Goal: Information Seeking & Learning: Learn about a topic

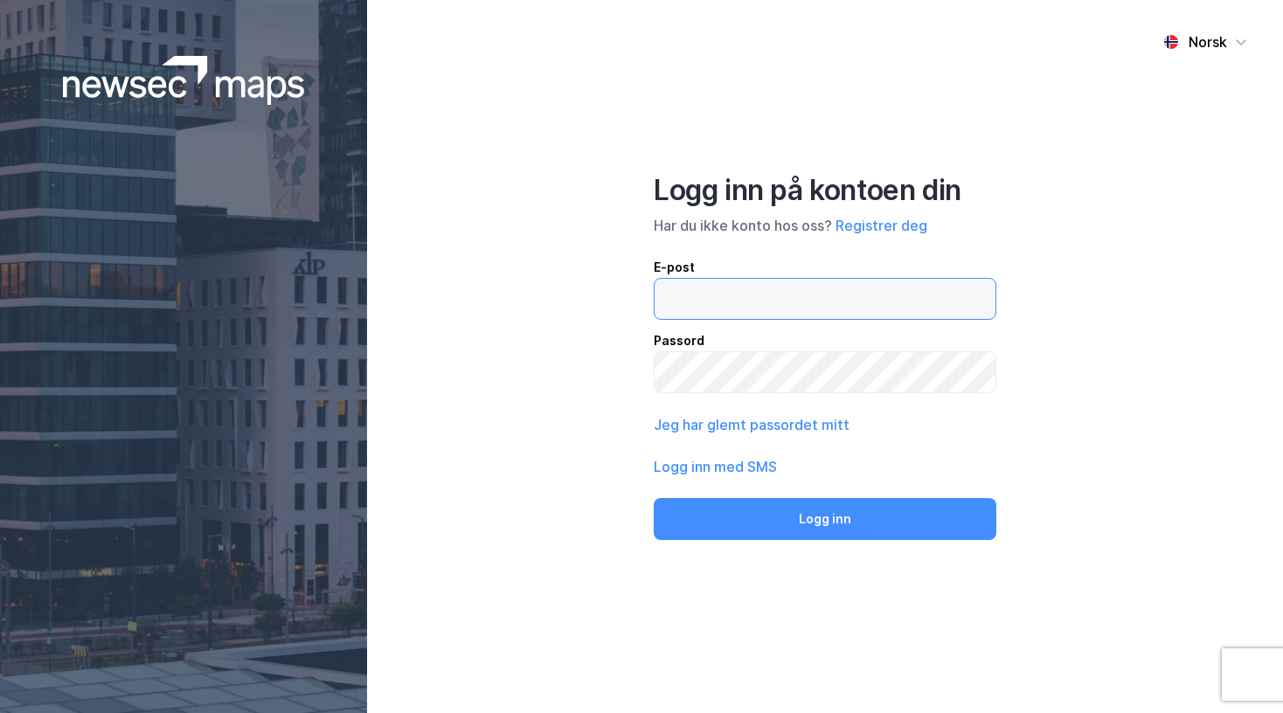
click at [690, 303] on input "email" at bounding box center [825, 299] width 341 height 40
type input "therese.murud.michalsen@nordea.no"
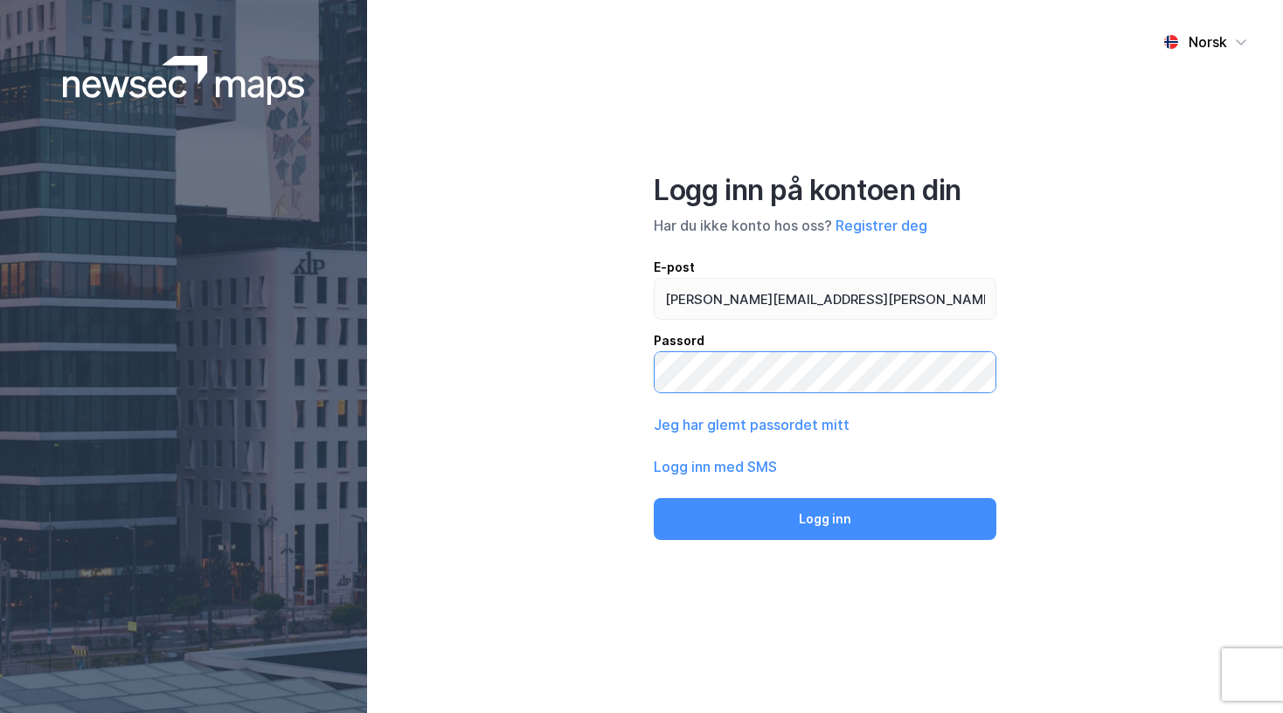
click at [654, 498] on button "Logg inn" at bounding box center [825, 519] width 343 height 42
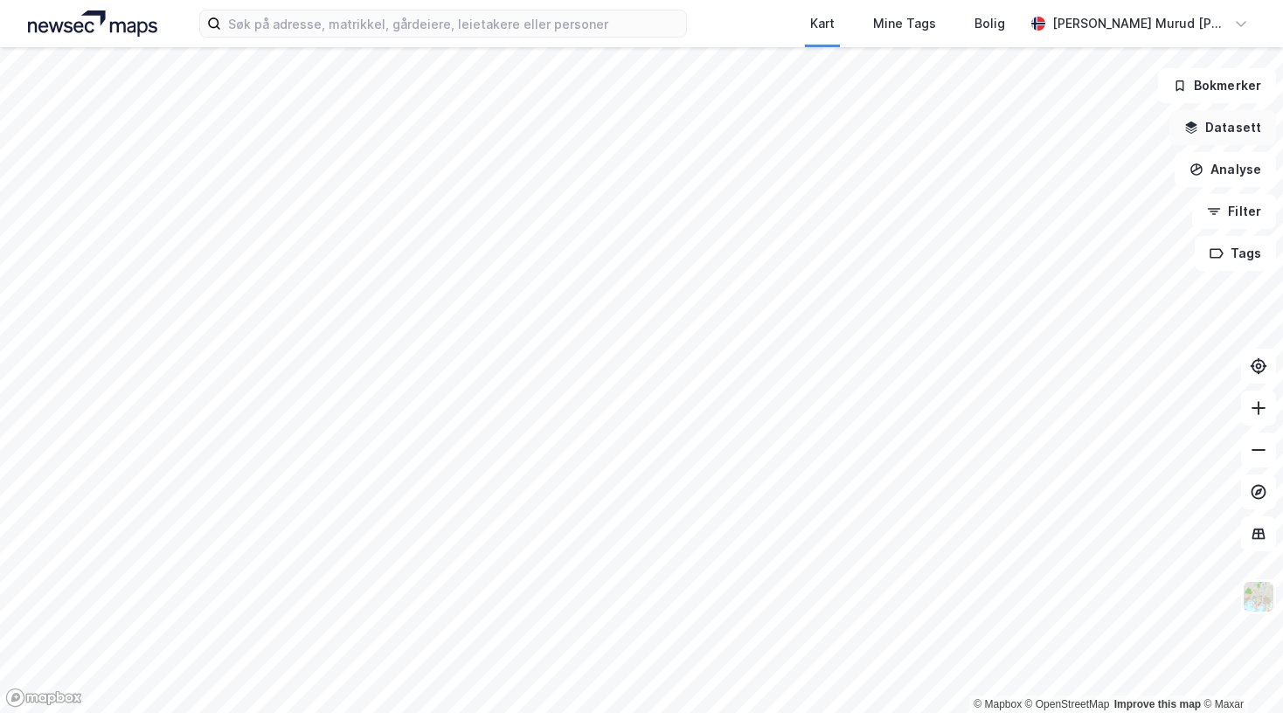
click at [1215, 134] on button "Datasett" at bounding box center [1222, 127] width 107 height 35
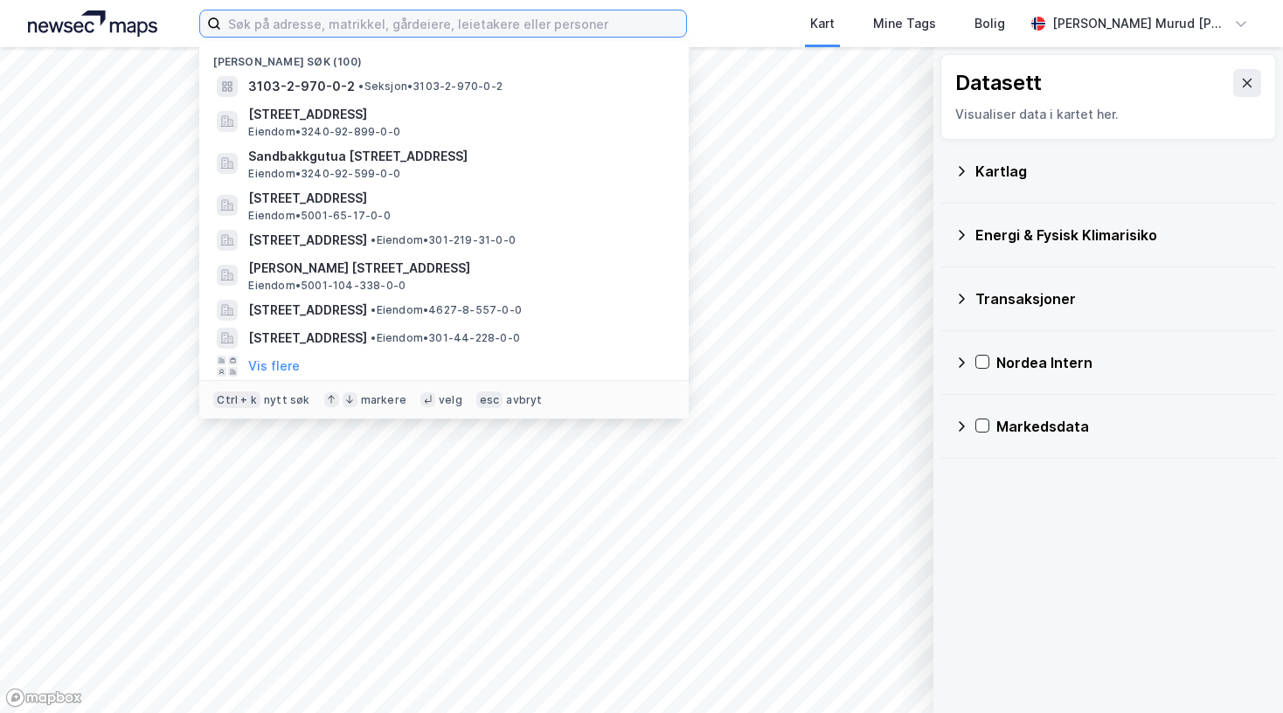
click at [385, 21] on input at bounding box center [453, 23] width 464 height 26
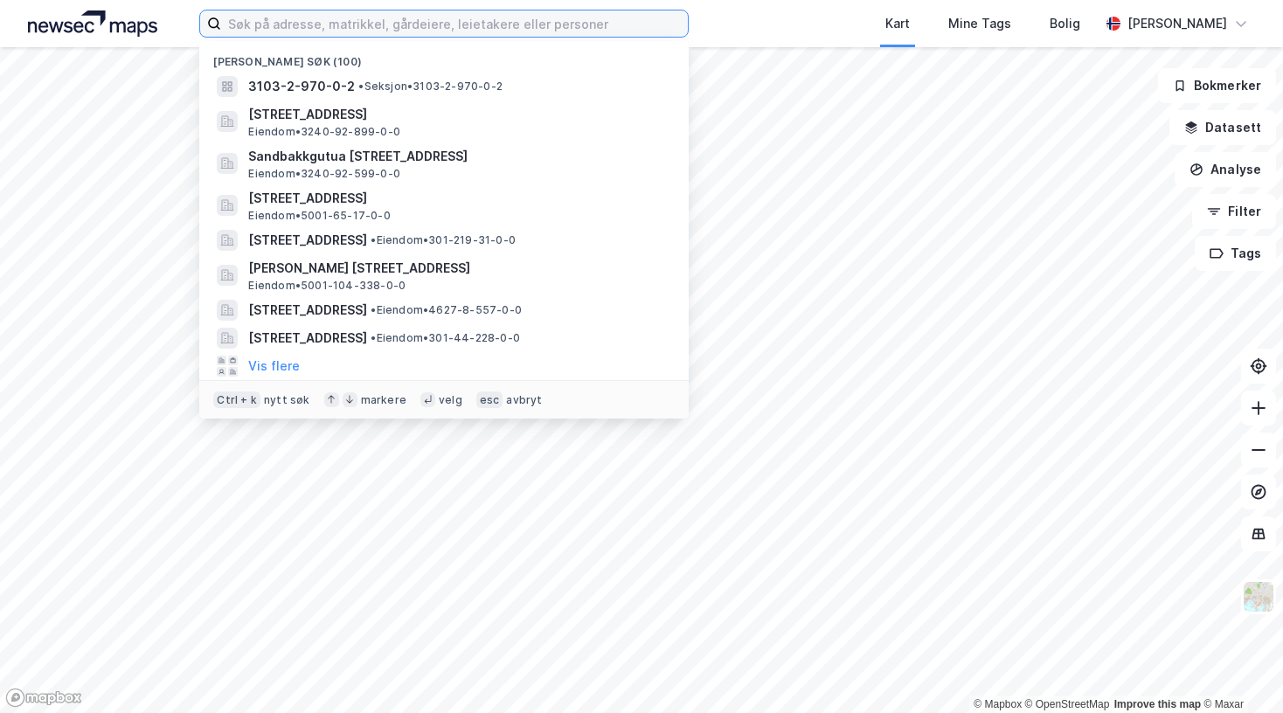
click at [245, 24] on input at bounding box center [454, 23] width 467 height 26
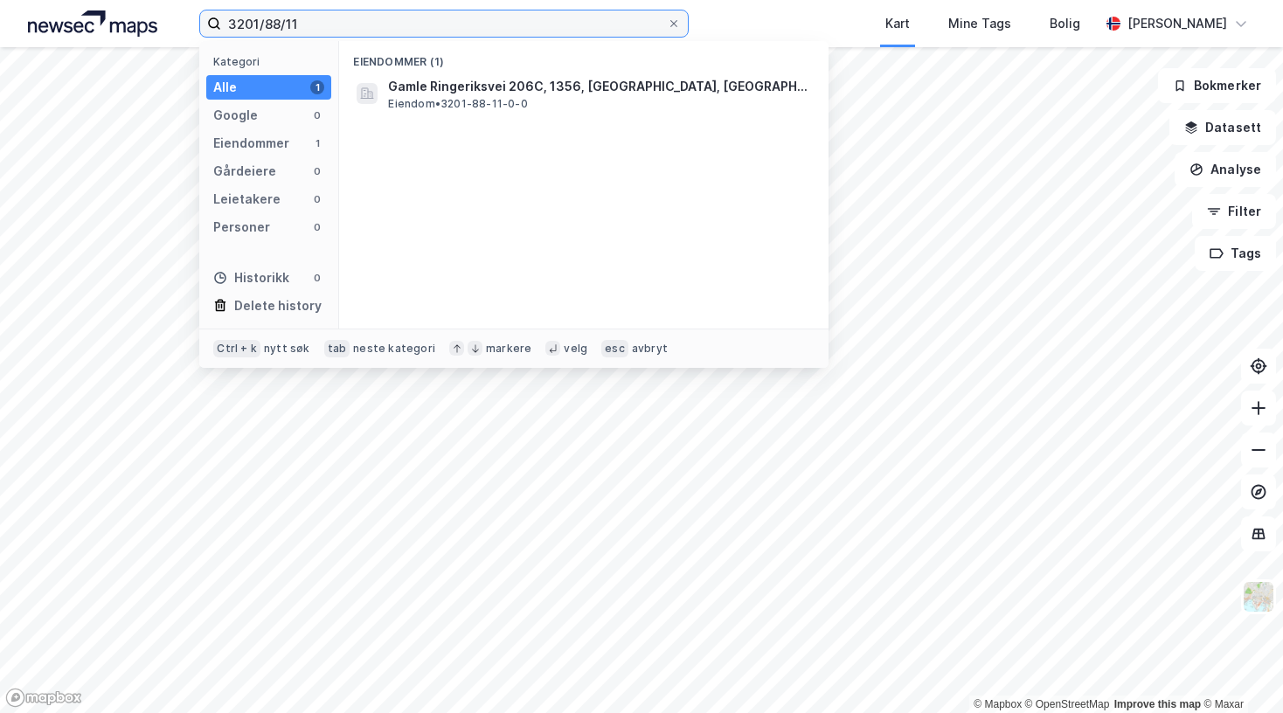
type input "3201/88/11"
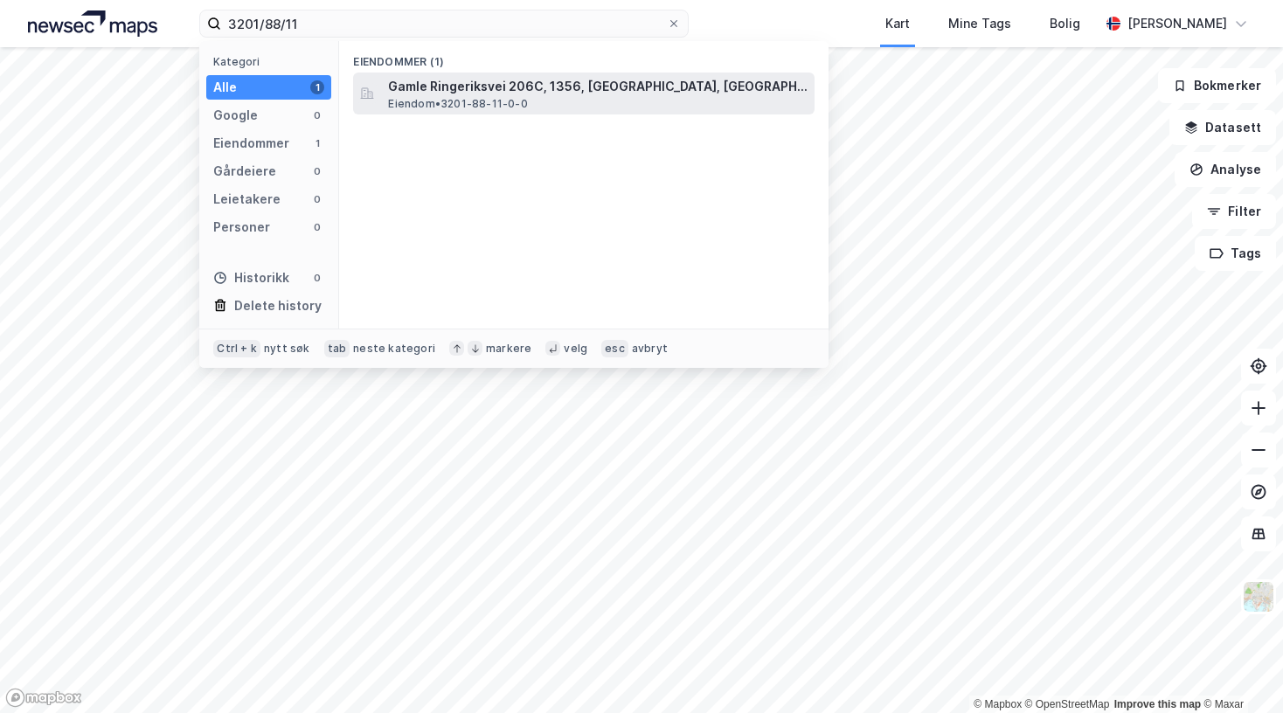
click at [482, 81] on span "Gamle Ringeriksvei 206C, 1356, [GEOGRAPHIC_DATA], [GEOGRAPHIC_DATA]" at bounding box center [598, 86] width 420 height 21
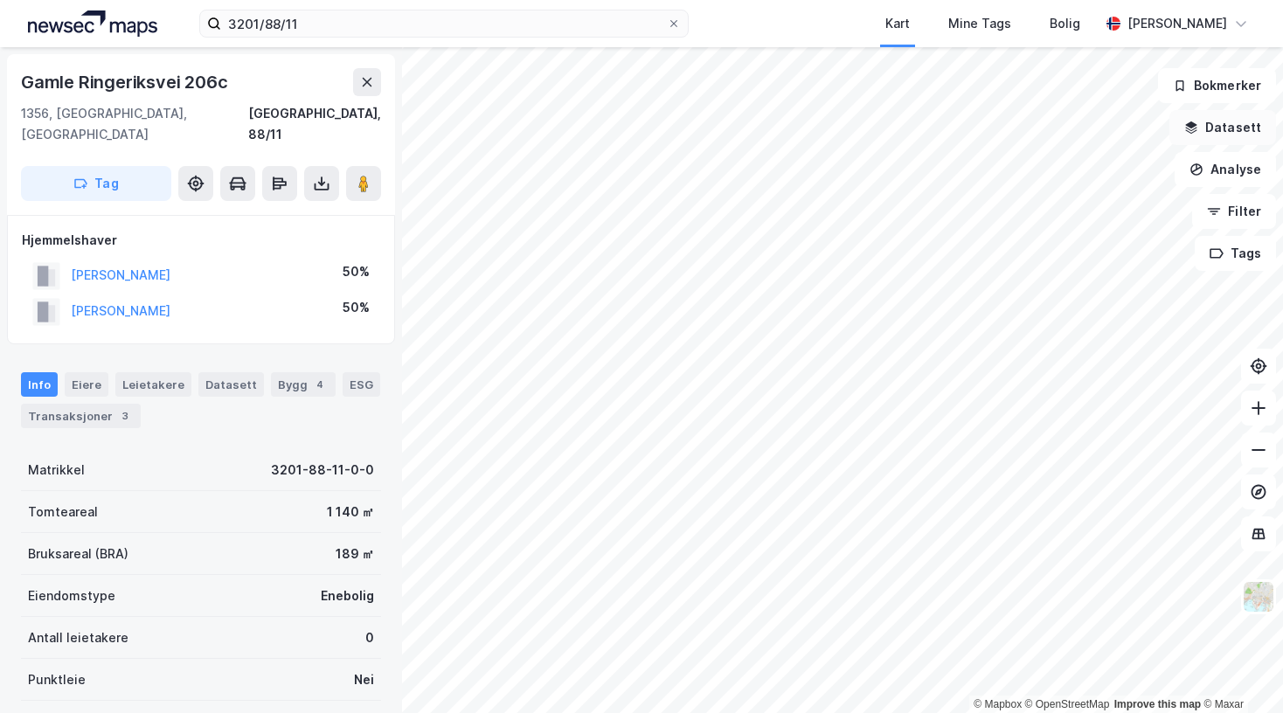
click at [1226, 128] on button "Datasett" at bounding box center [1222, 127] width 107 height 35
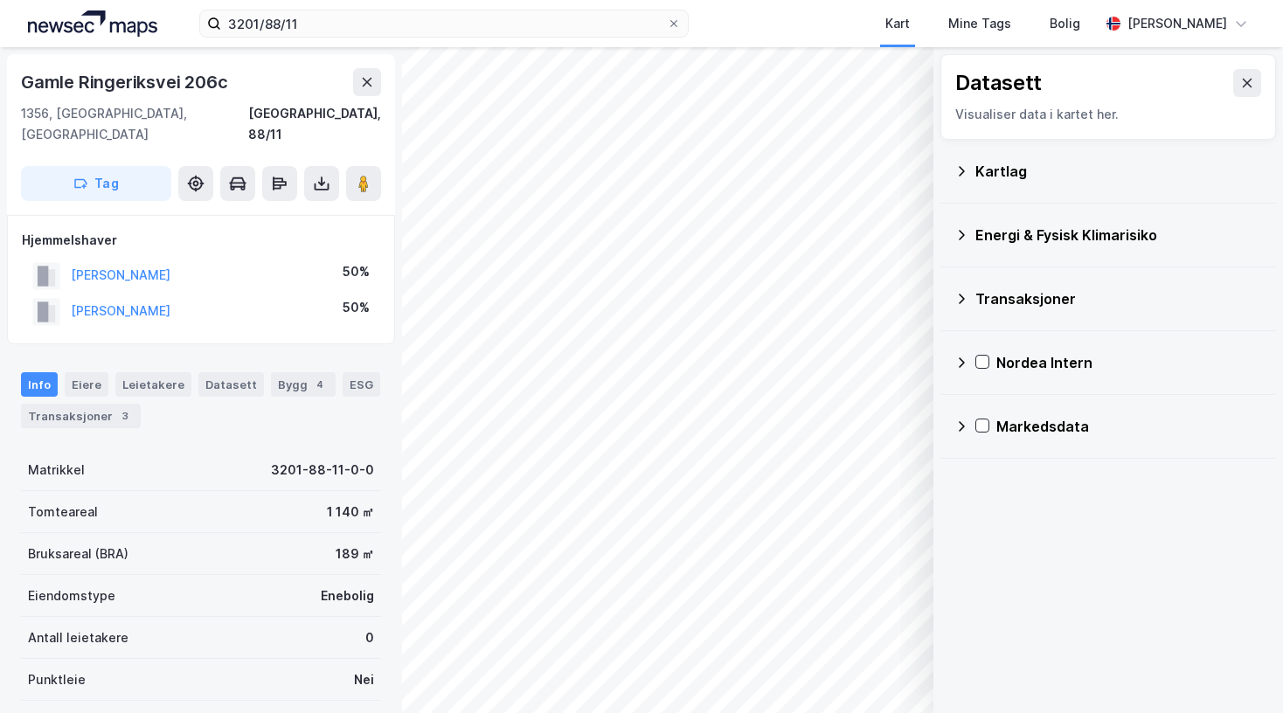
click at [960, 170] on icon at bounding box center [961, 171] width 14 height 14
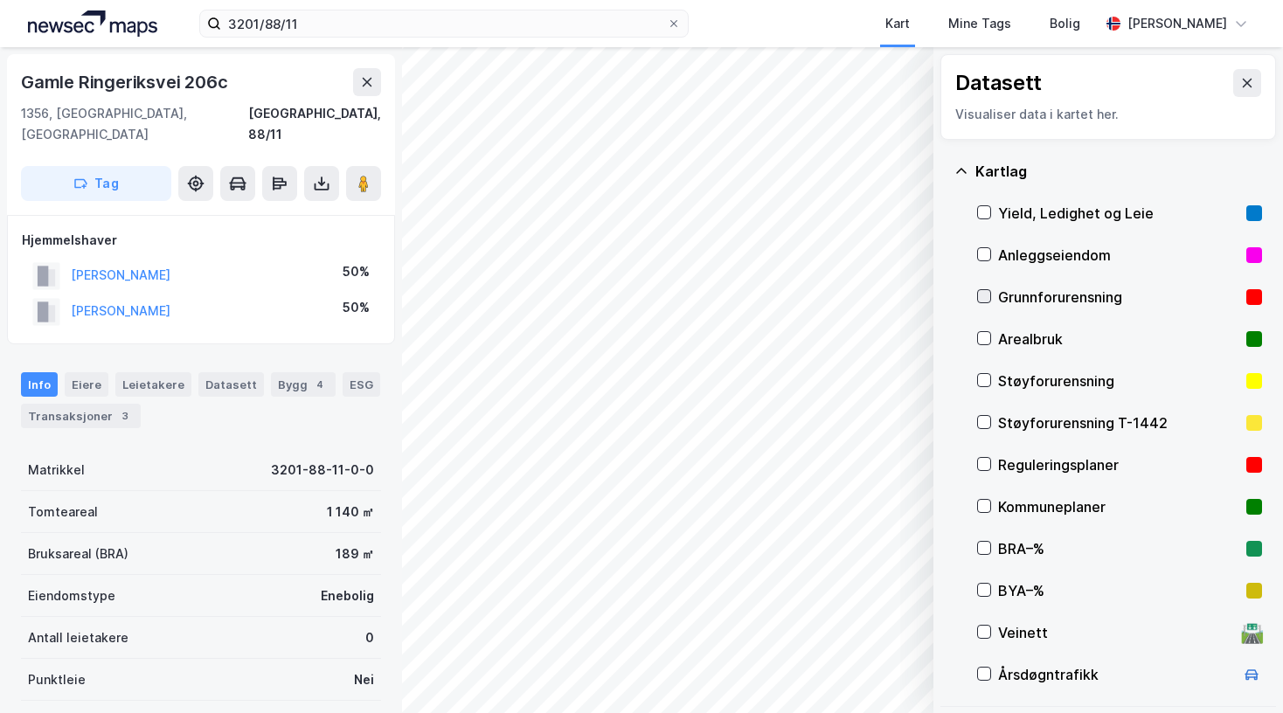
click at [977, 295] on div at bounding box center [984, 296] width 14 height 14
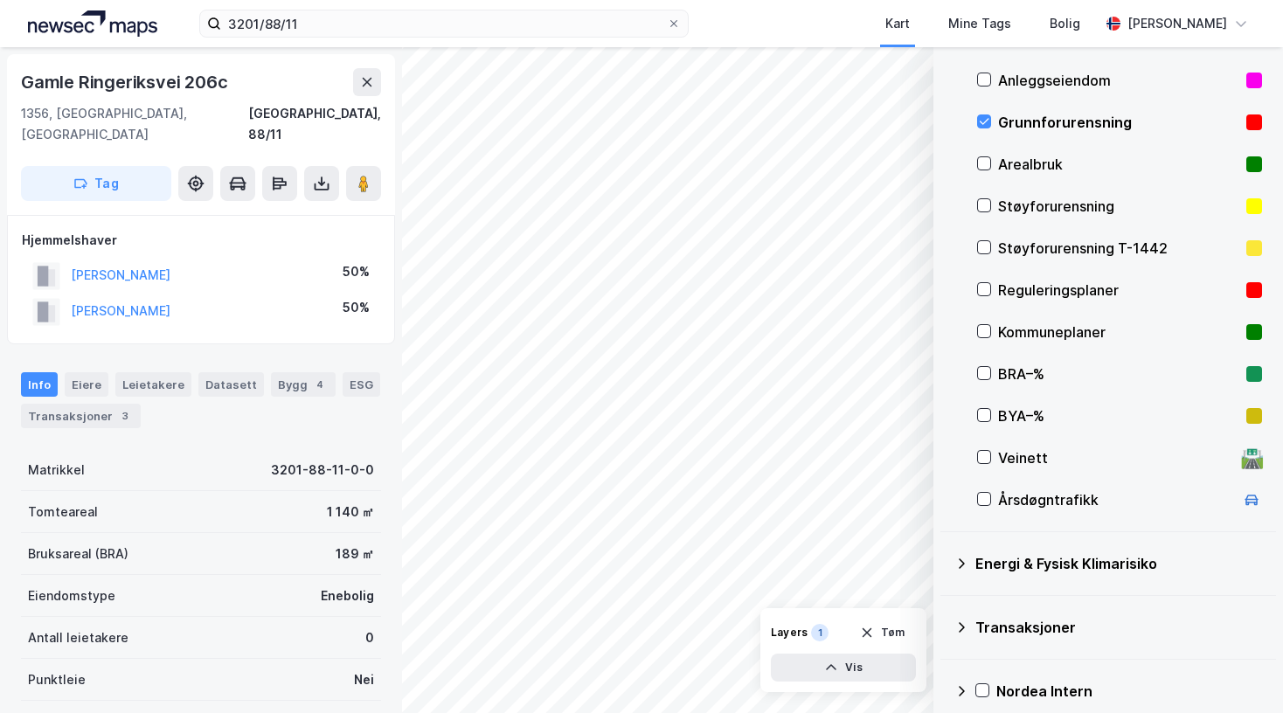
scroll to position [256, 0]
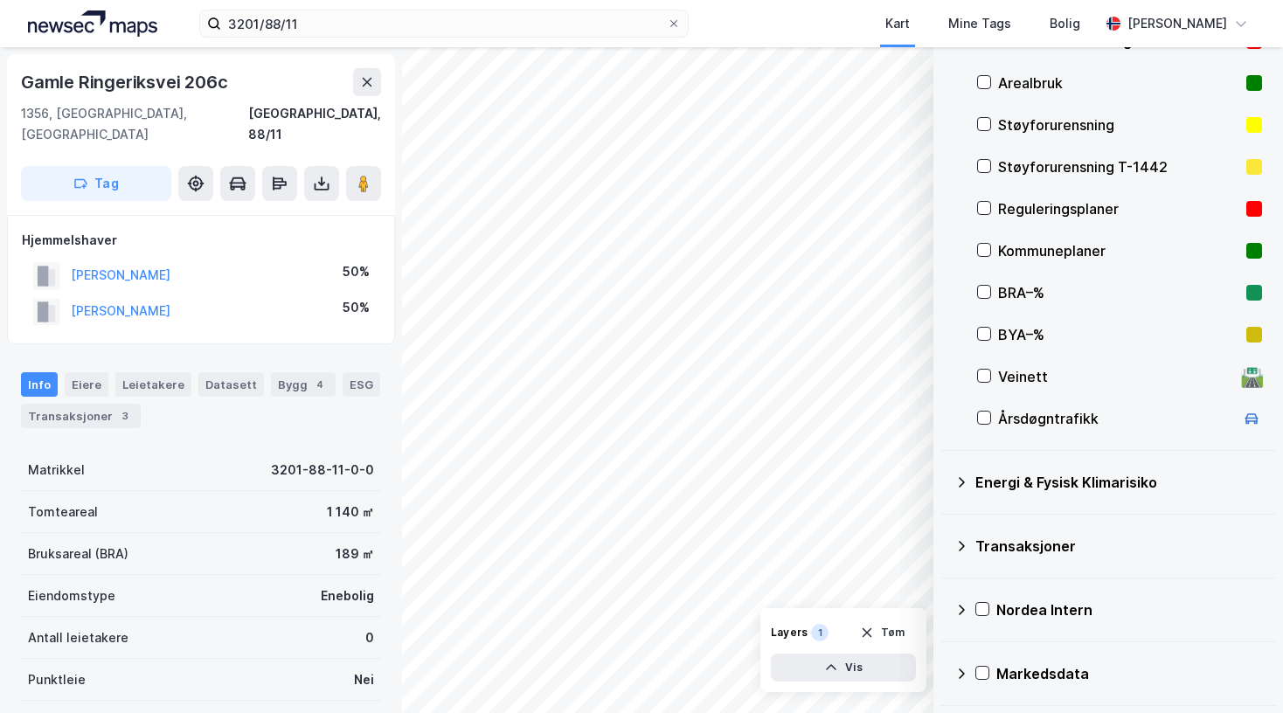
click at [967, 482] on icon at bounding box center [961, 482] width 14 height 14
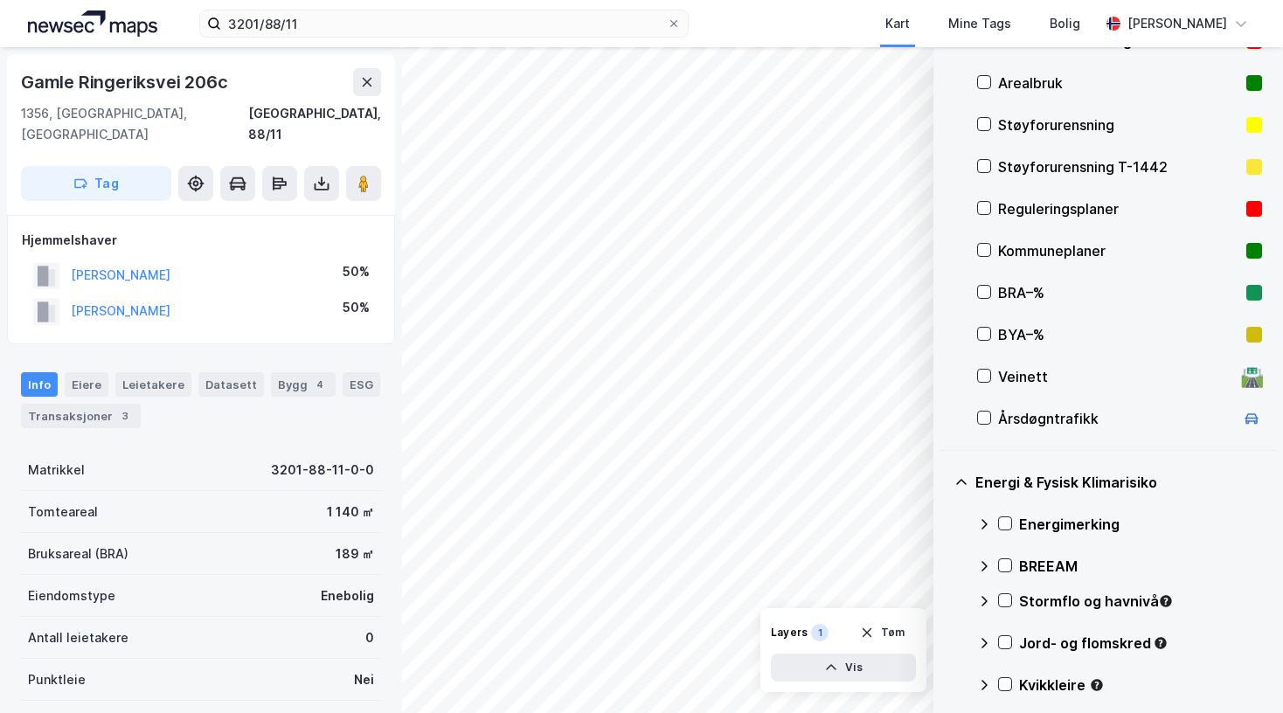
click at [1013, 524] on div "Energimerking" at bounding box center [1119, 524] width 285 height 42
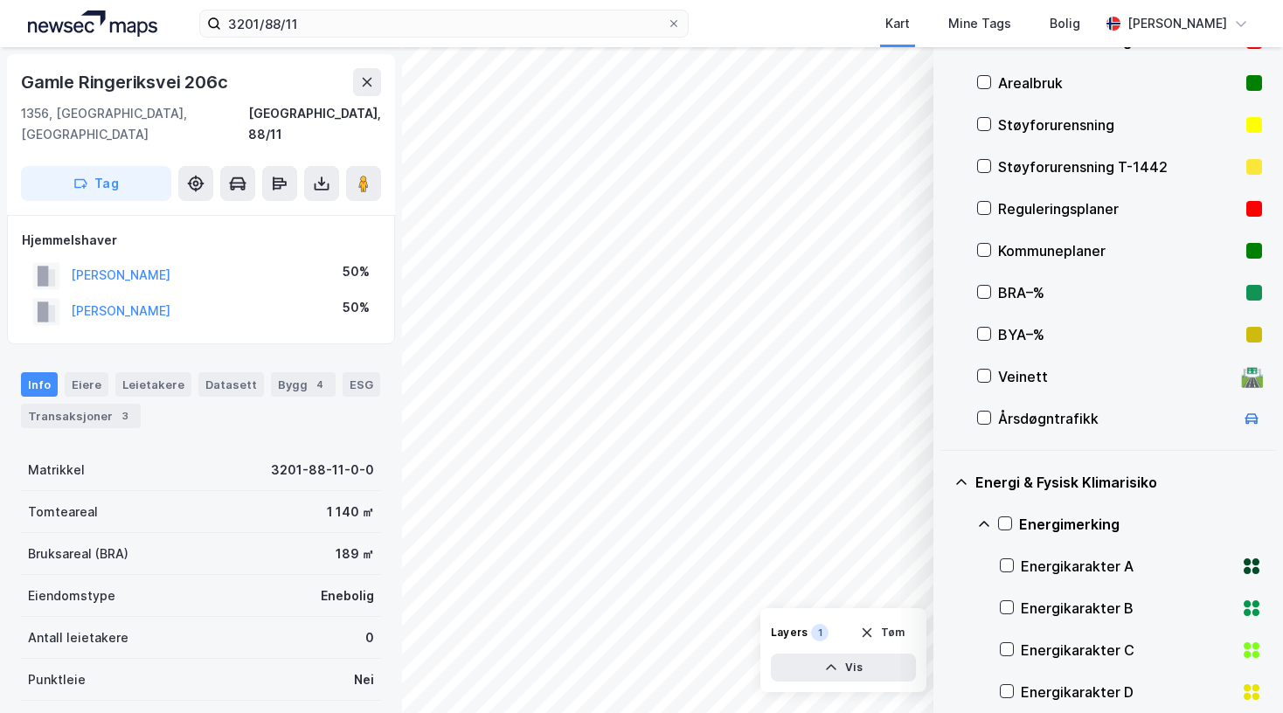
scroll to position [518, 0]
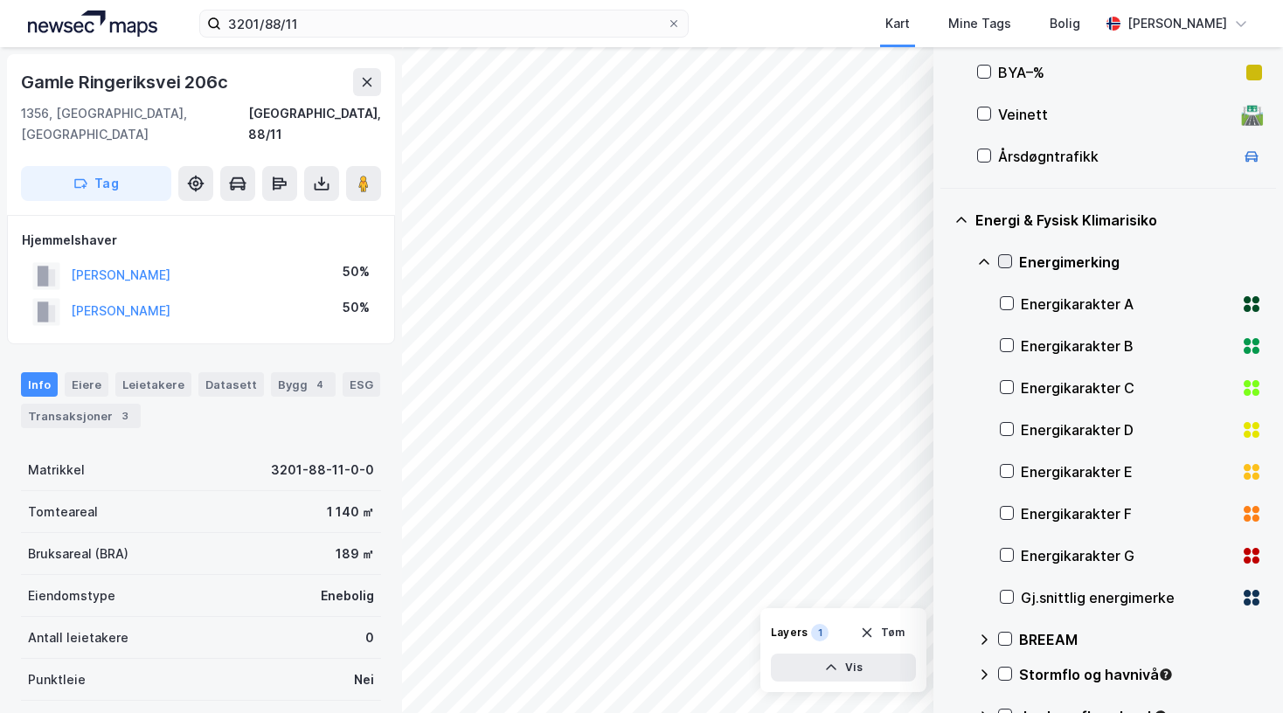
click at [1010, 256] on icon at bounding box center [1005, 261] width 12 height 12
click at [1006, 256] on icon at bounding box center [1005, 261] width 12 height 12
click at [981, 260] on icon at bounding box center [984, 262] width 14 height 14
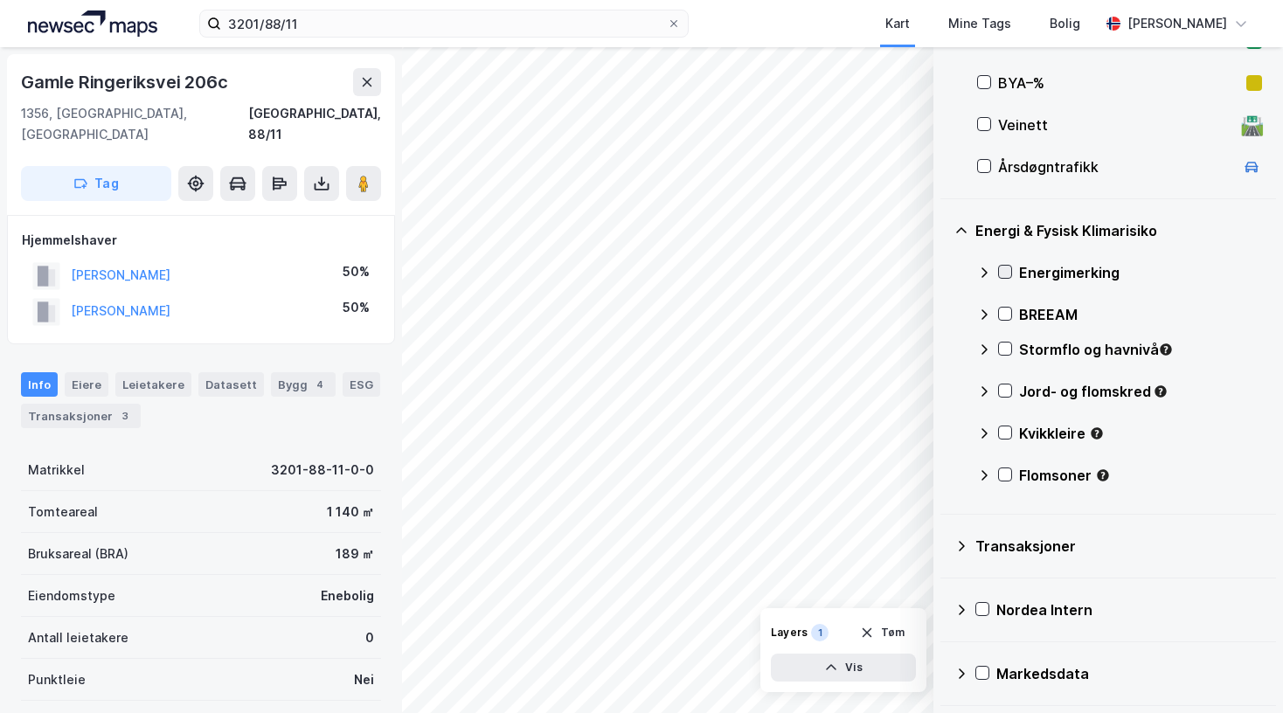
click at [1002, 268] on icon at bounding box center [1005, 272] width 12 height 12
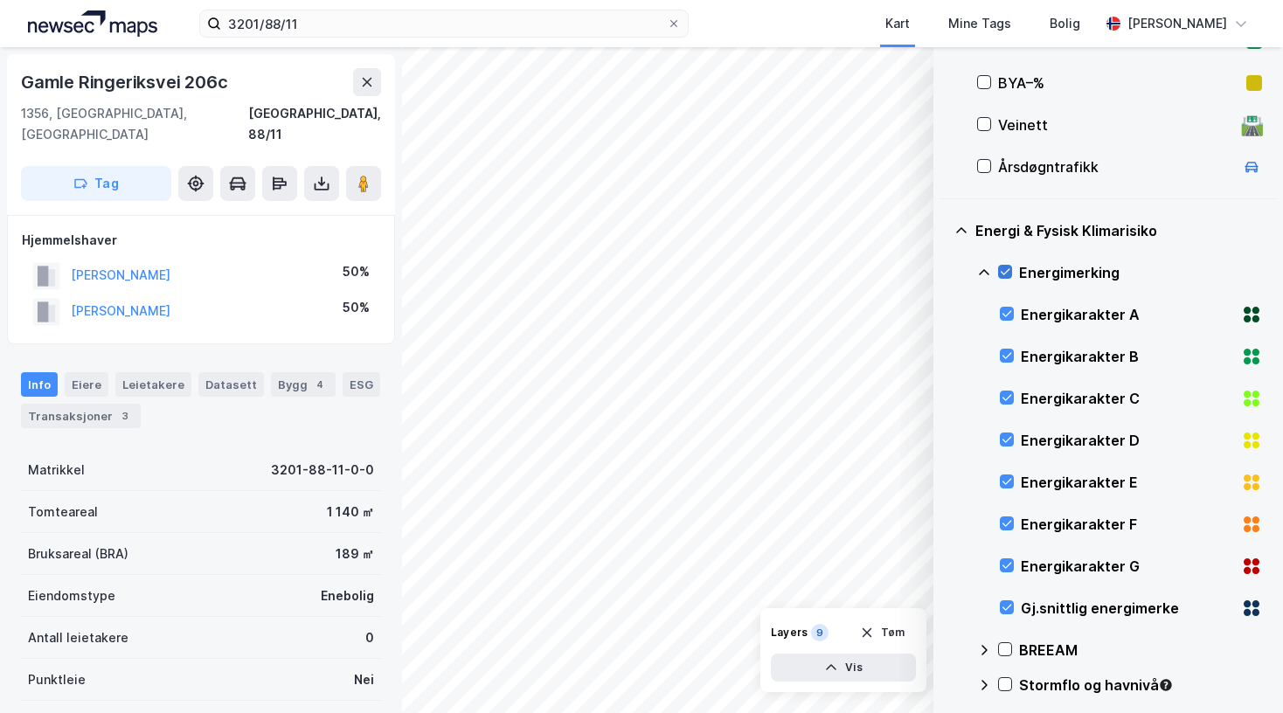
scroll to position [518, 0]
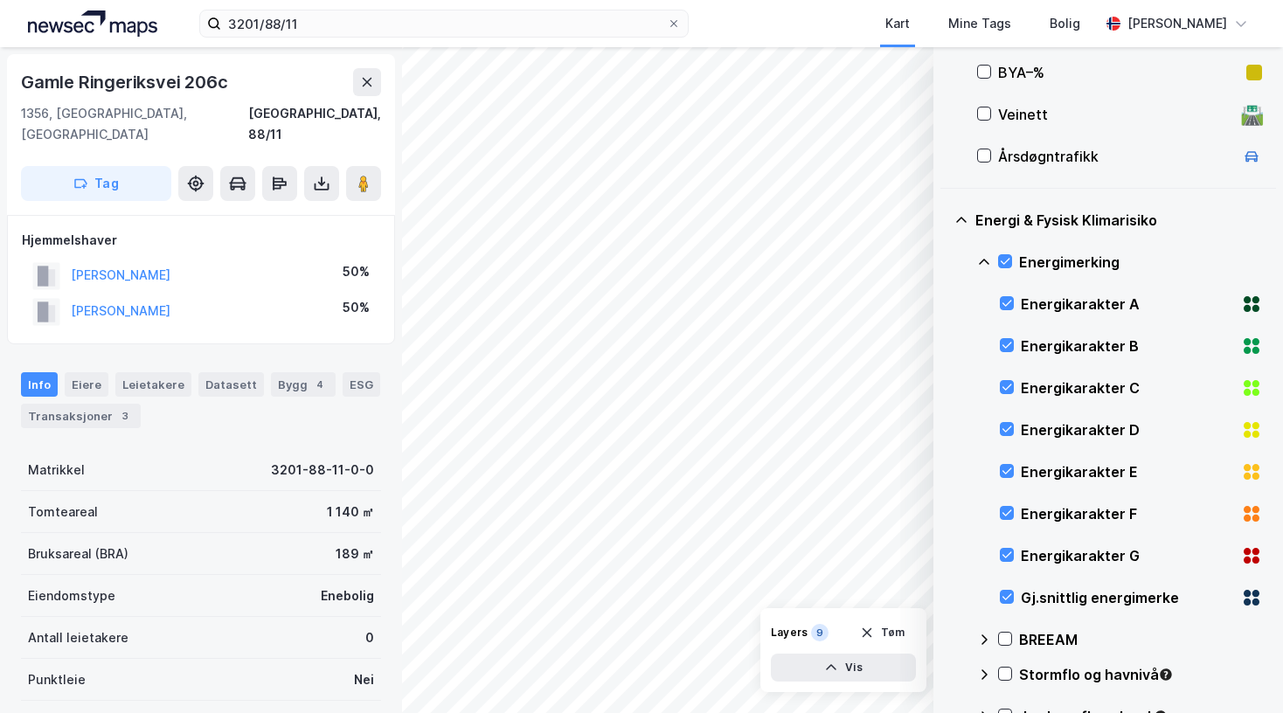
click at [991, 263] on div "Energimerking" at bounding box center [1119, 262] width 285 height 42
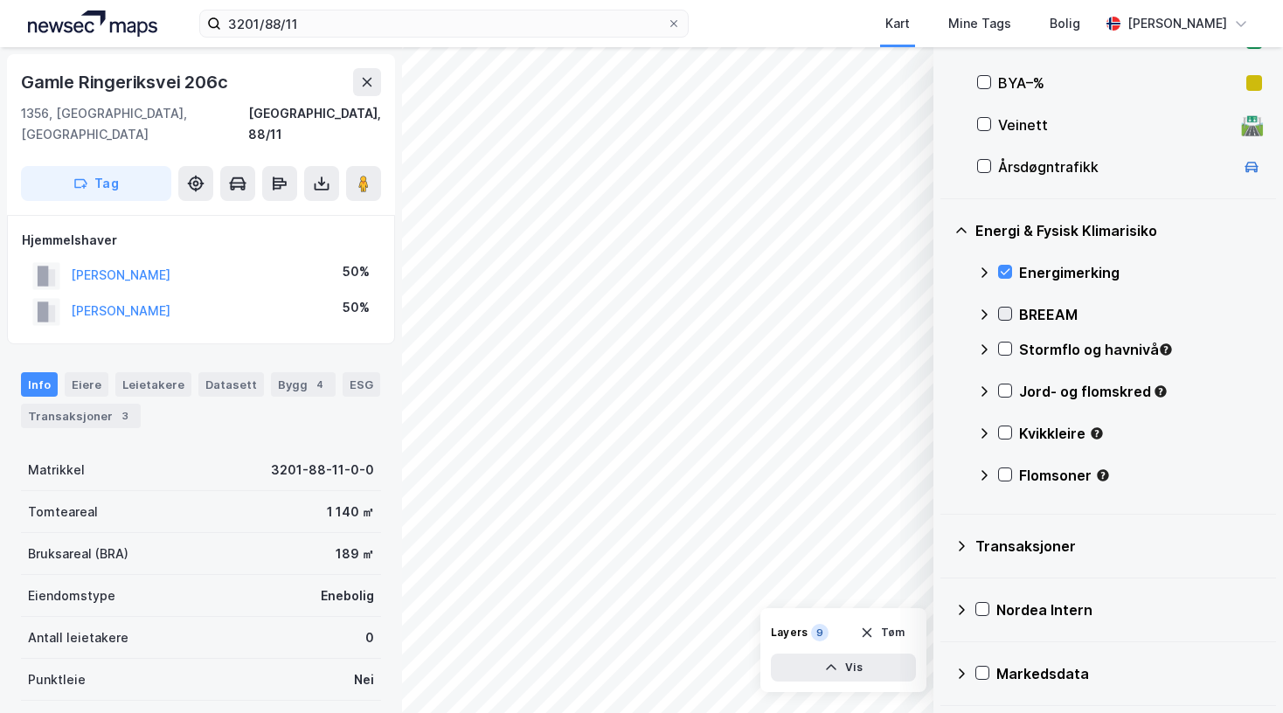
click at [1006, 309] on icon at bounding box center [1005, 314] width 12 height 12
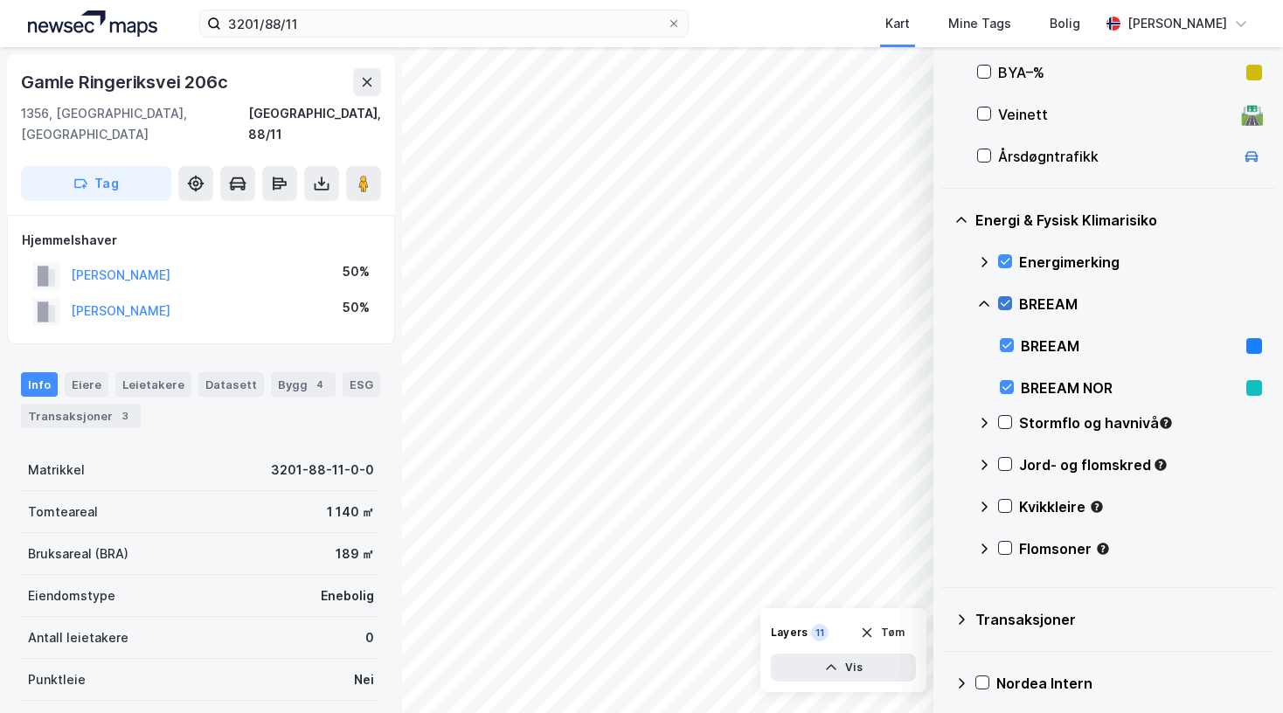
click at [1005, 303] on icon at bounding box center [1005, 303] width 12 height 12
click at [982, 300] on icon at bounding box center [984, 304] width 14 height 14
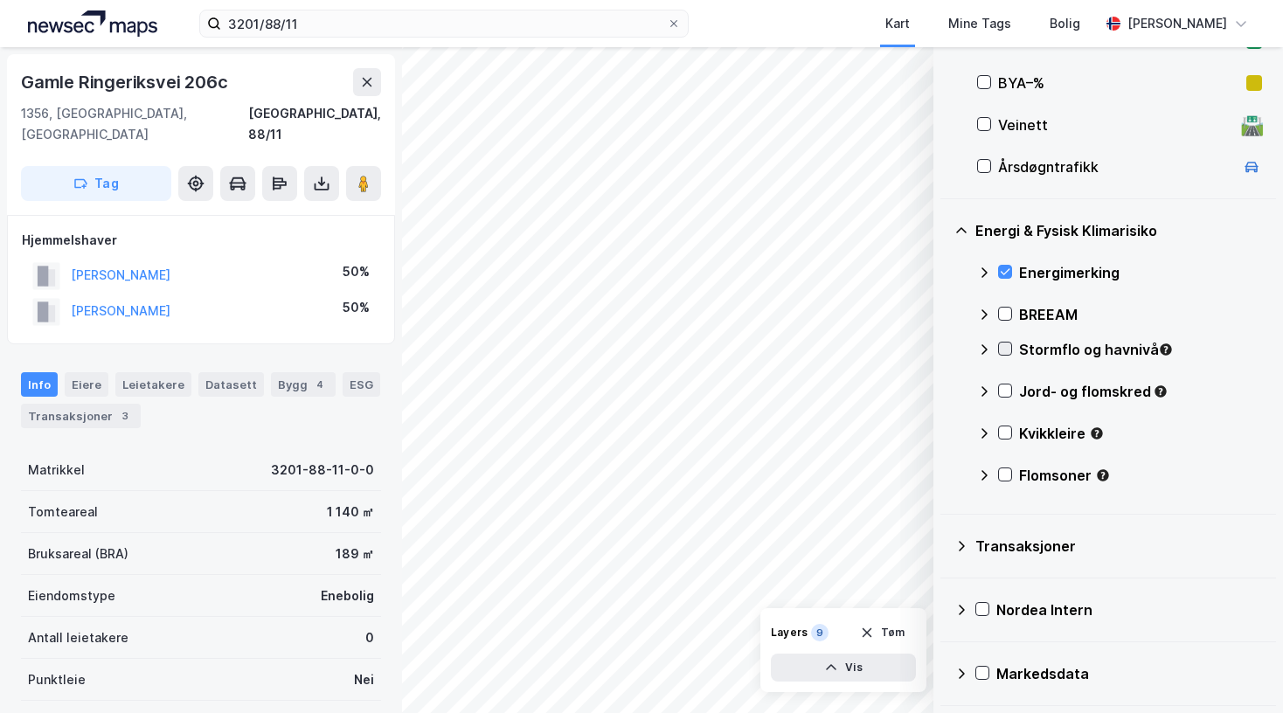
click at [1008, 356] on div at bounding box center [1005, 349] width 14 height 14
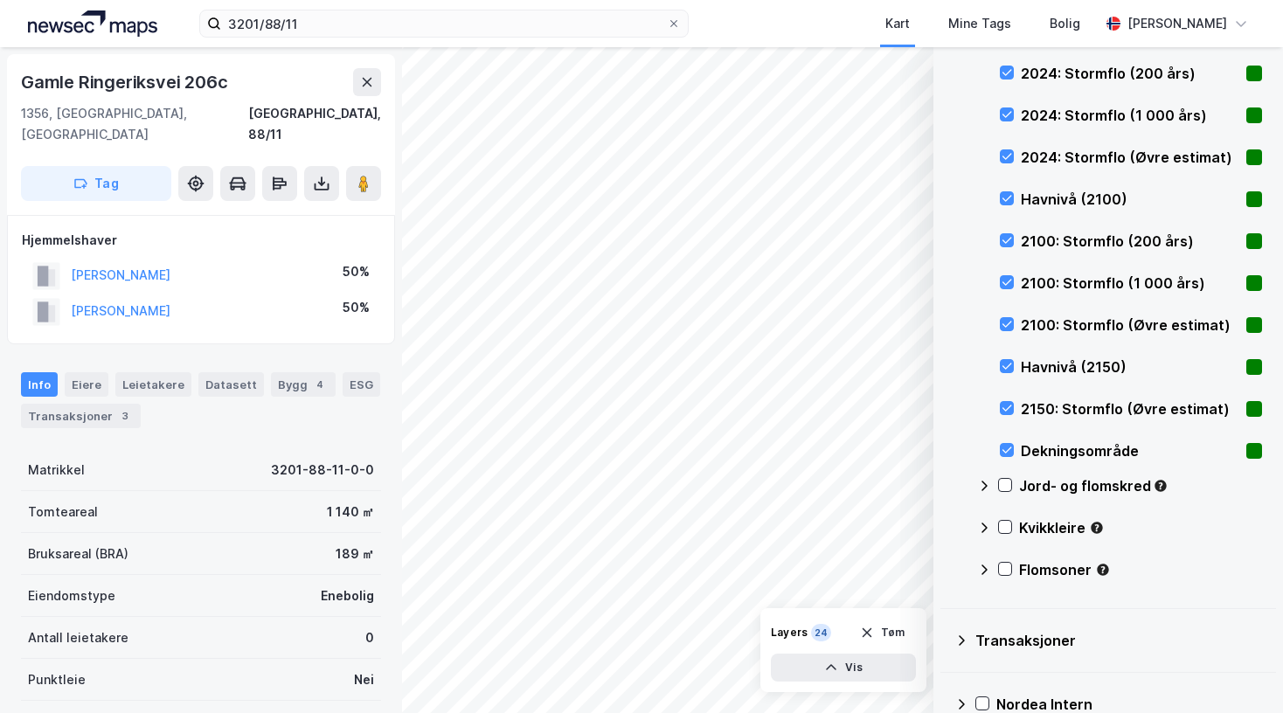
scroll to position [1130, 0]
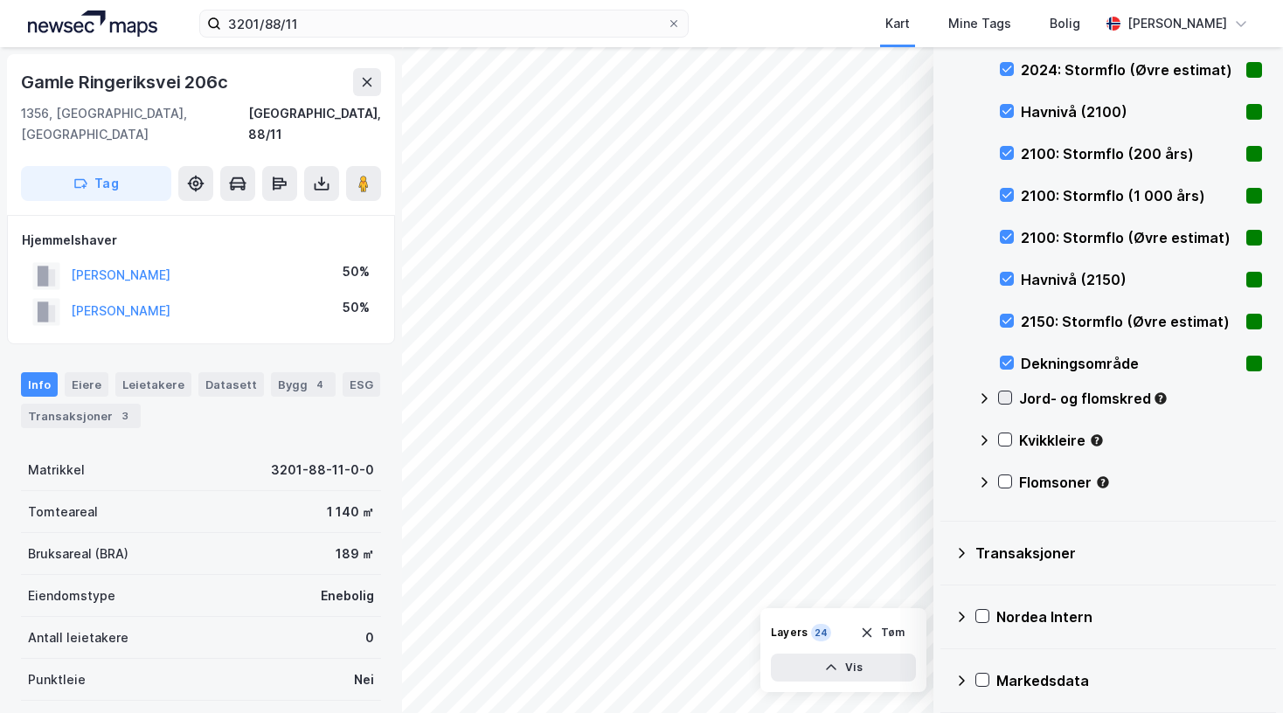
click at [1007, 400] on icon at bounding box center [1005, 398] width 12 height 12
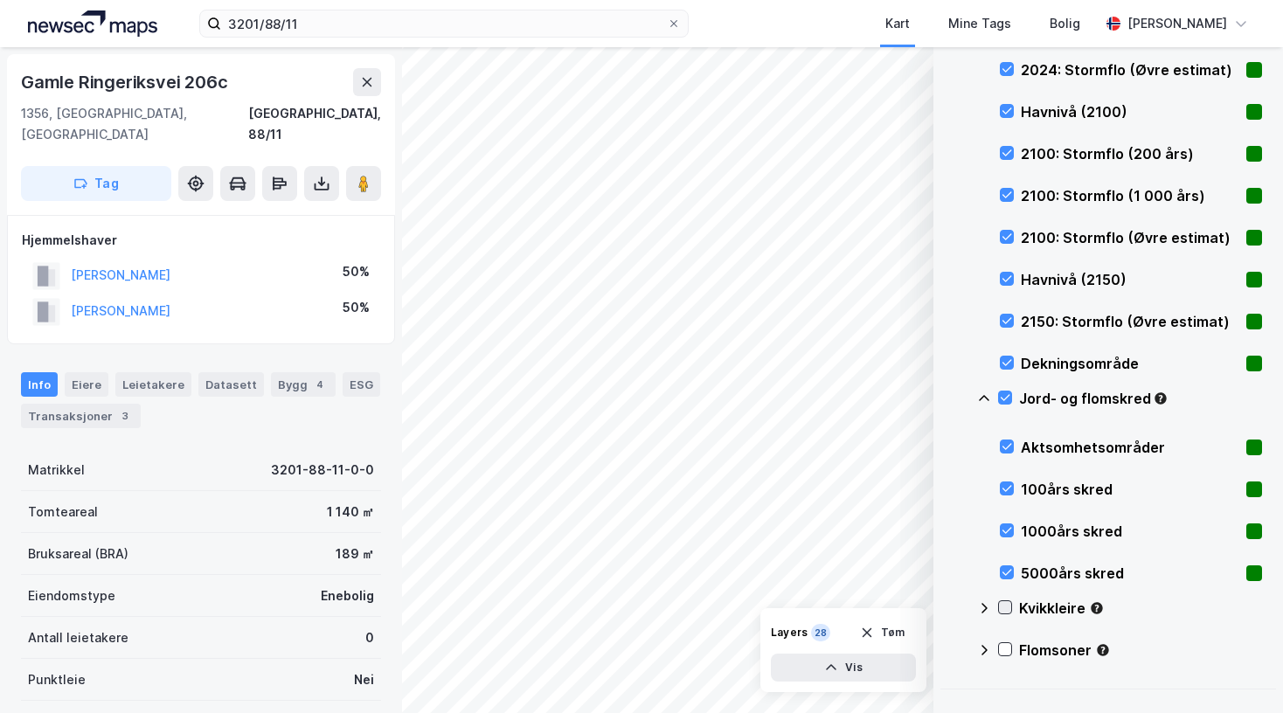
click at [1002, 604] on icon at bounding box center [1005, 607] width 12 height 12
click at [987, 606] on icon at bounding box center [984, 608] width 14 height 14
click at [982, 397] on icon at bounding box center [984, 398] width 10 height 6
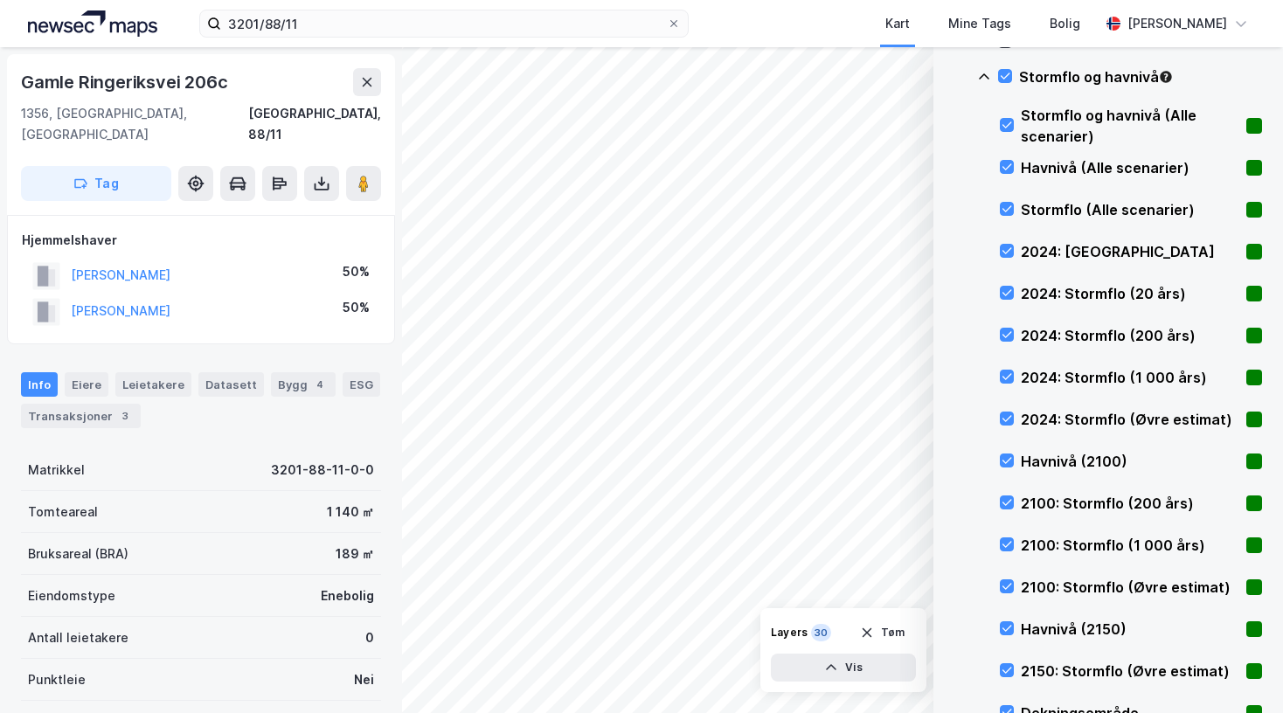
scroll to position [518, 0]
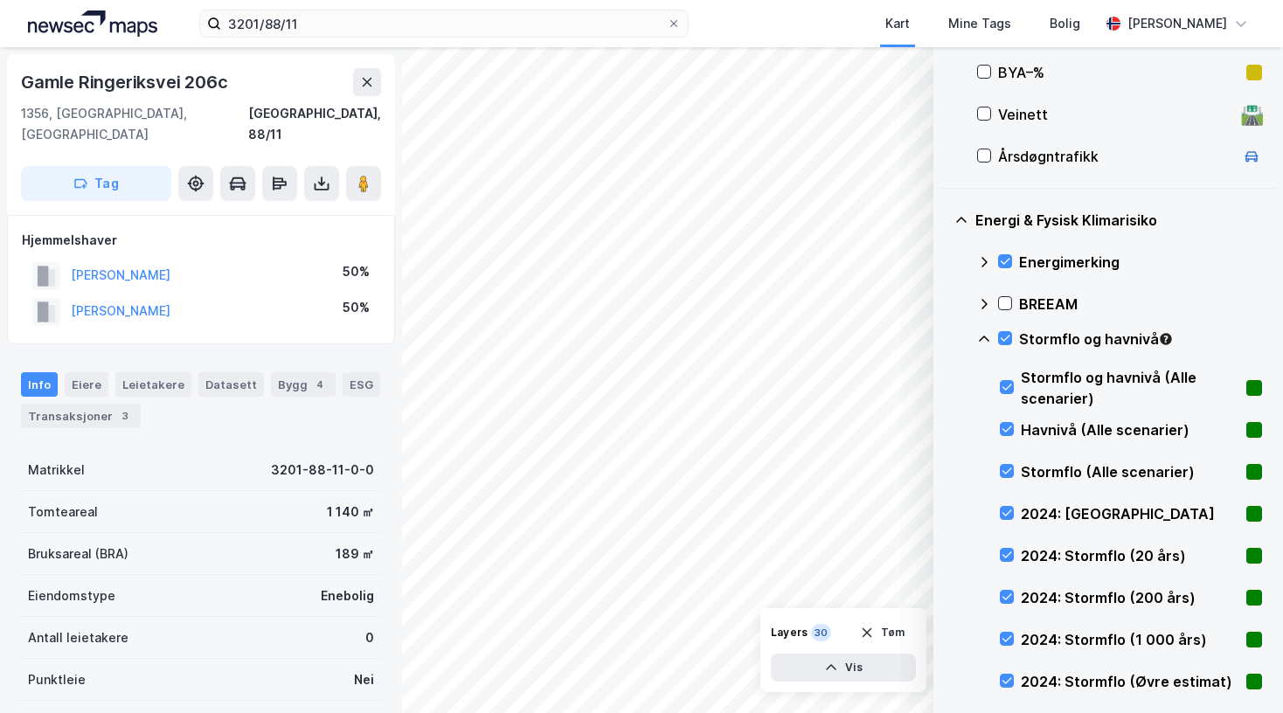
click at [983, 340] on icon at bounding box center [984, 339] width 14 height 14
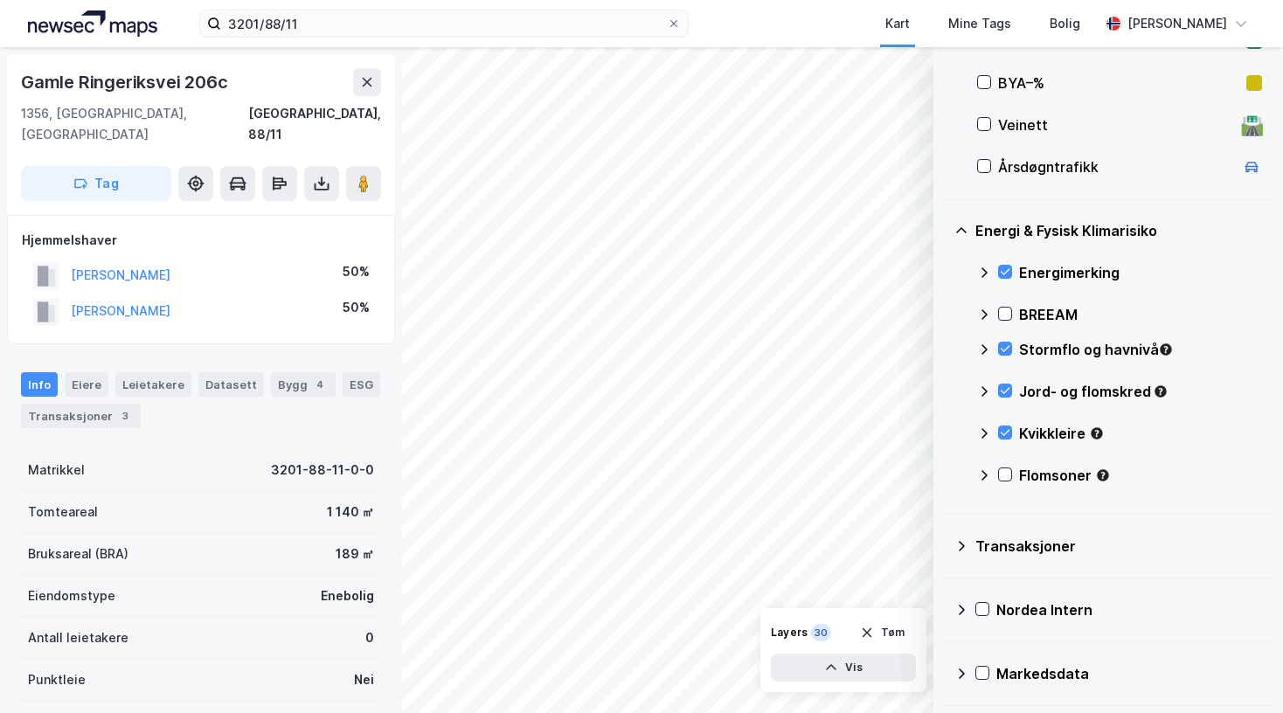
click at [991, 471] on div "Flomsoner" at bounding box center [1119, 482] width 285 height 42
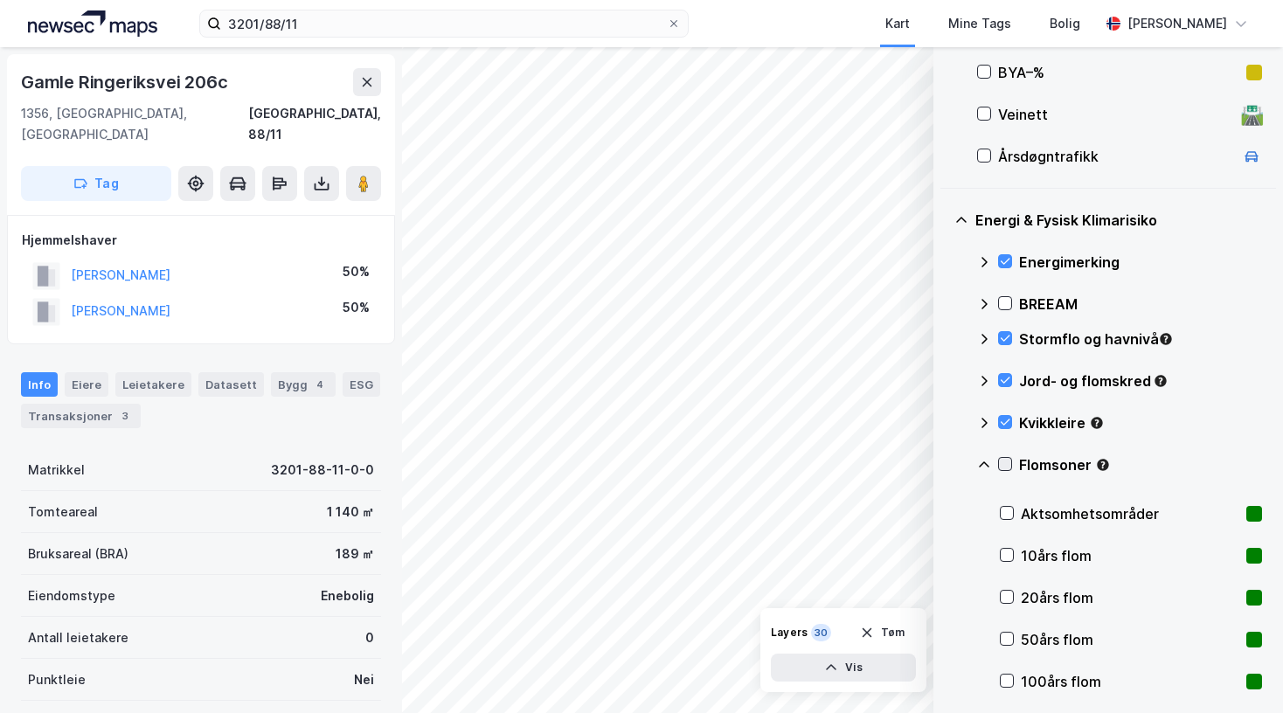
click at [1002, 465] on icon at bounding box center [1006, 464] width 10 height 6
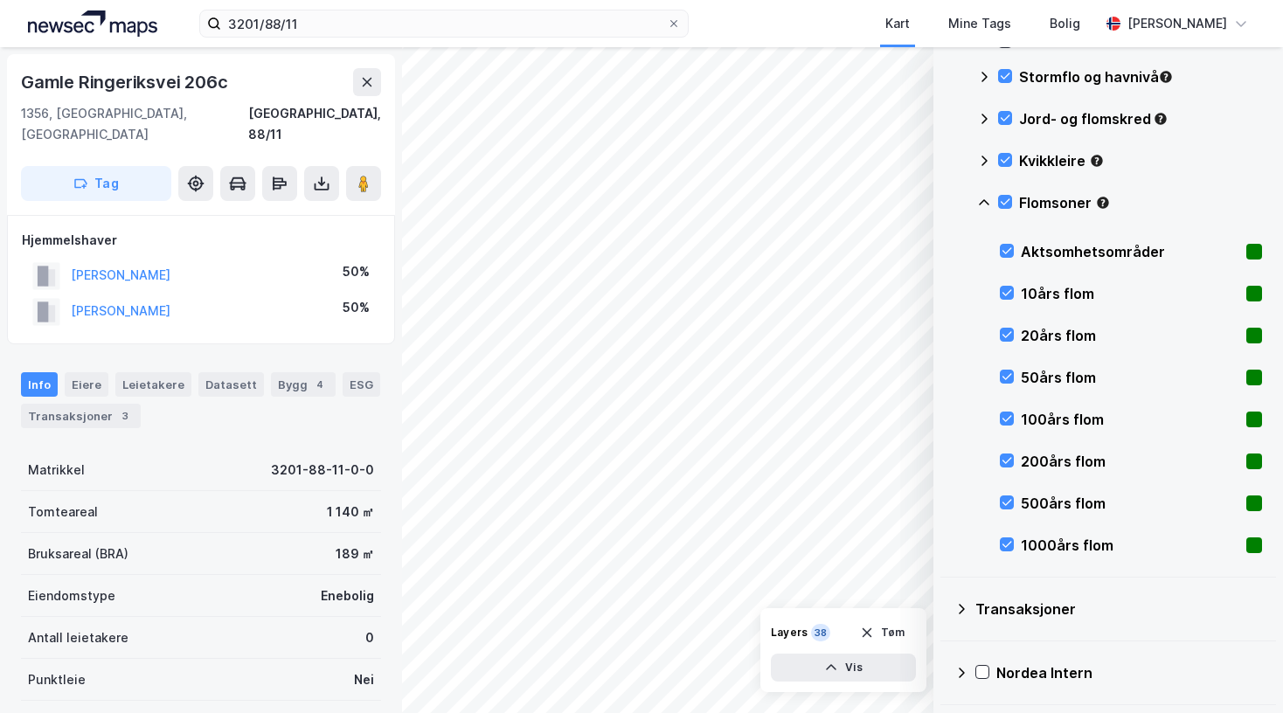
click at [987, 201] on icon at bounding box center [984, 203] width 14 height 14
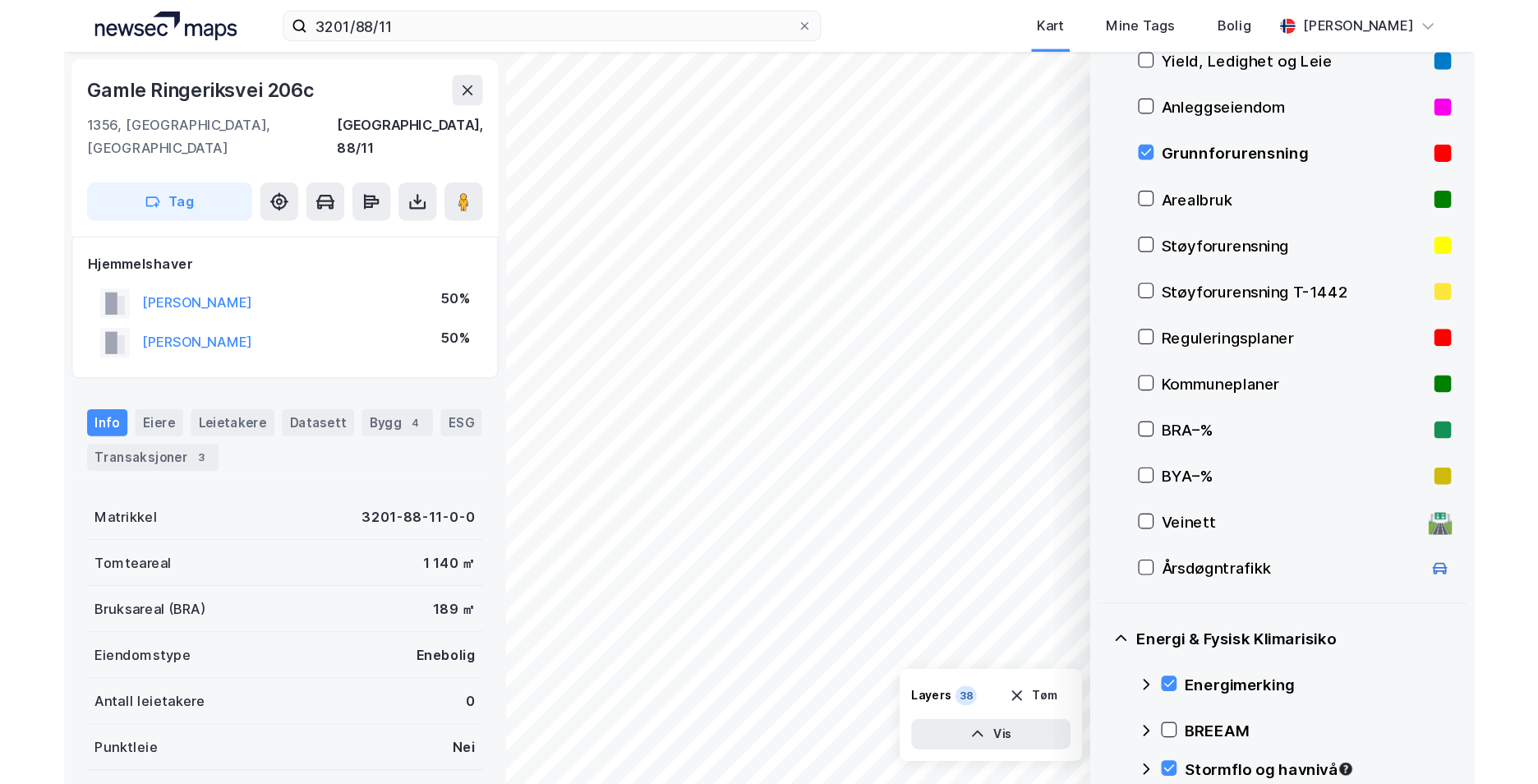
scroll to position [0, 0]
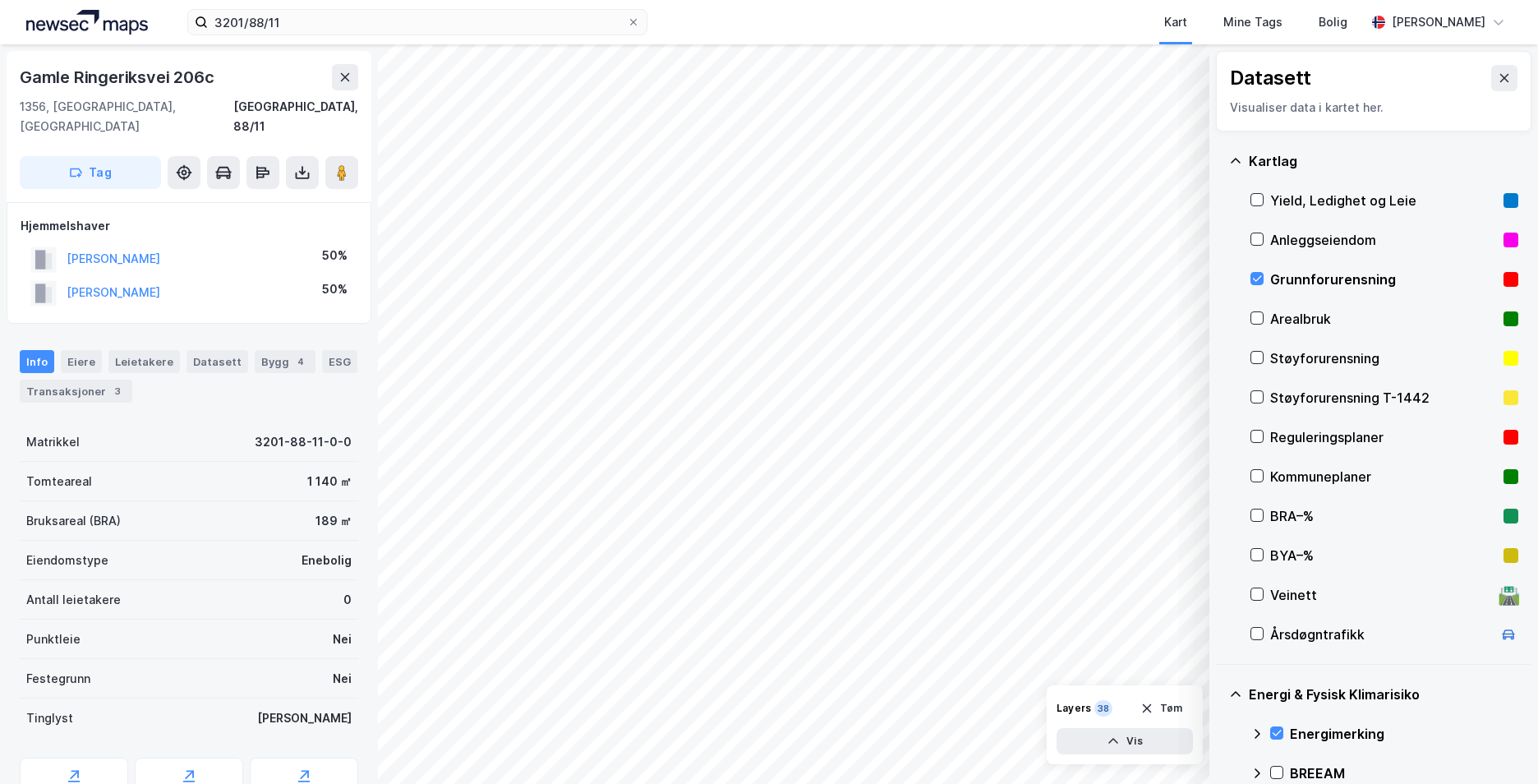
click at [1205, 159] on icon at bounding box center [1235, 161] width 13 height 13
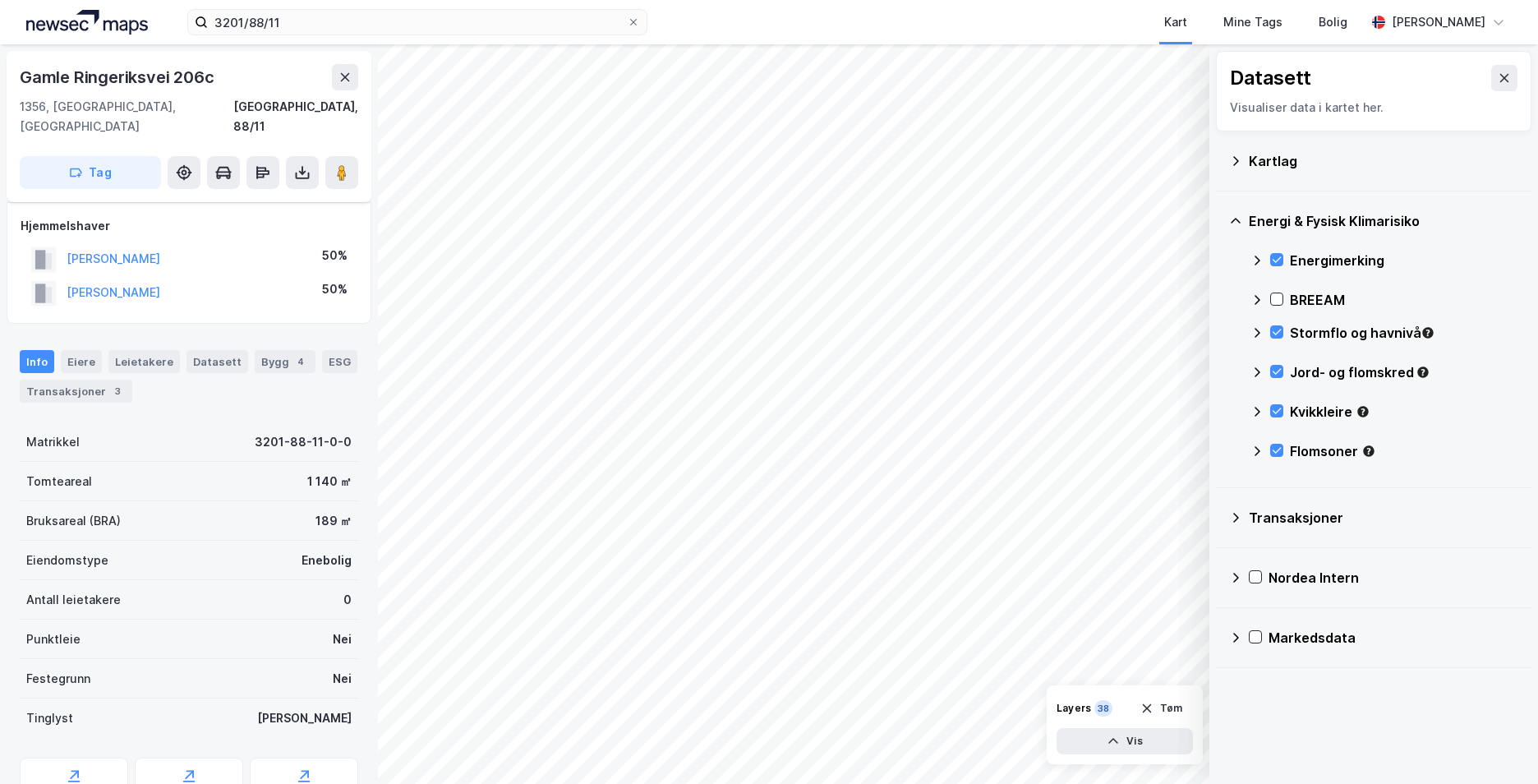
scroll to position [127, 0]
